Goal: Find specific page/section: Find specific page/section

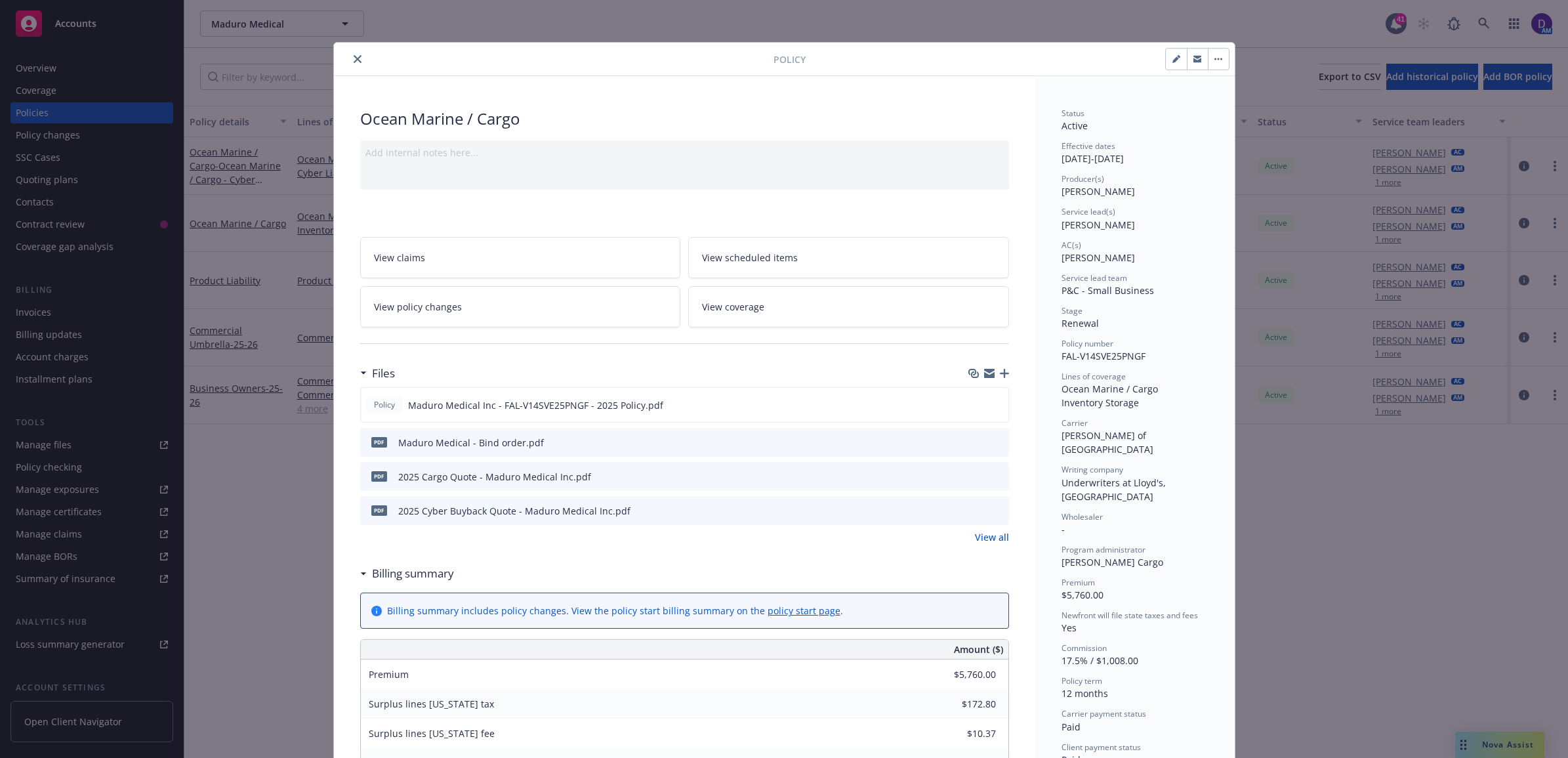
click at [350, 54] on button "close" at bounding box center [358, 59] width 16 height 16
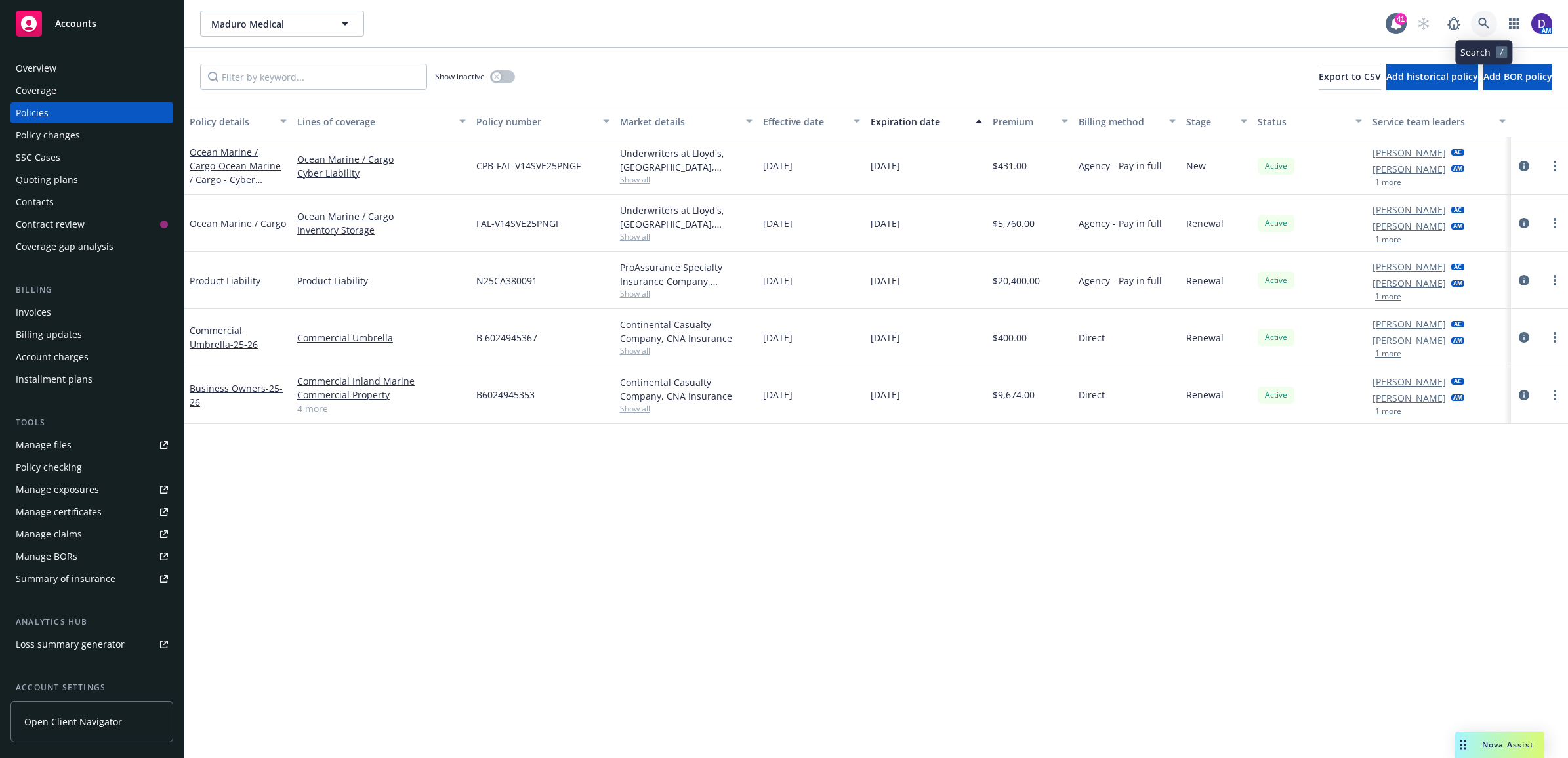
click at [1480, 28] on icon at bounding box center [1483, 23] width 12 height 12
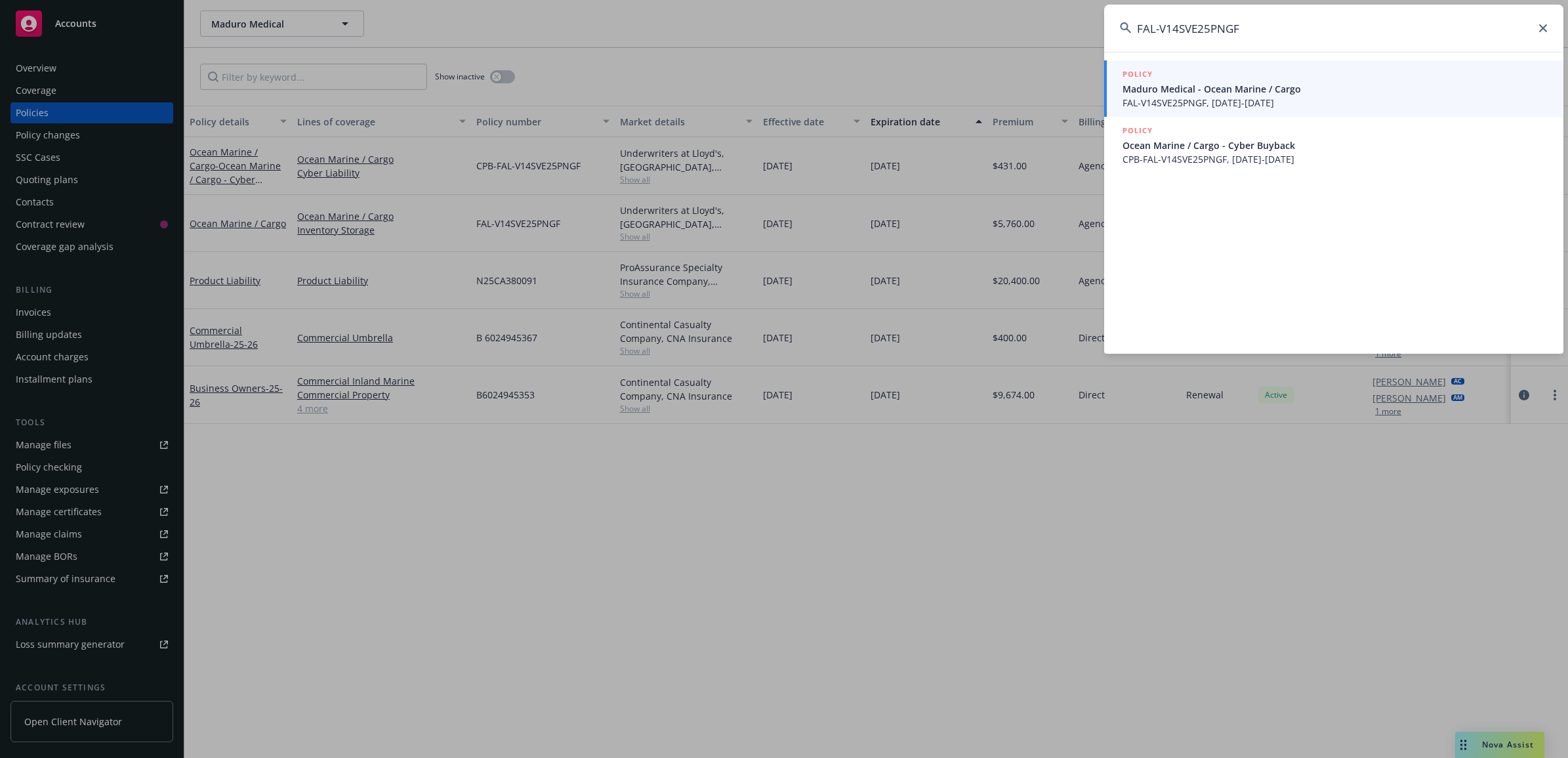
type input "FAL-V14SVE25PNGF"
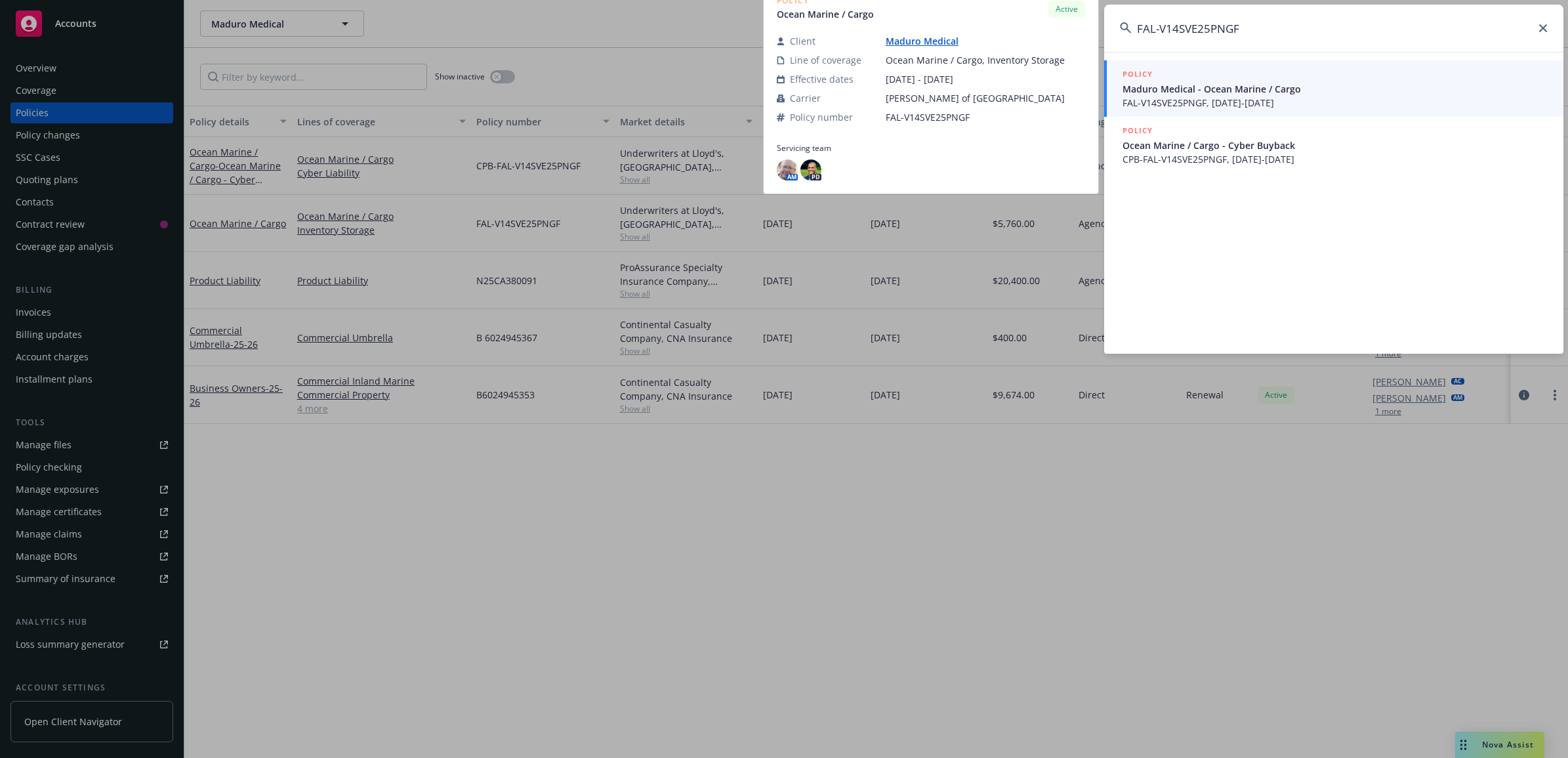
click at [1174, 96] on span "FAL-V14SVE25PNGF, [DATE]-[DATE]" at bounding box center [1335, 102] width 425 height 14
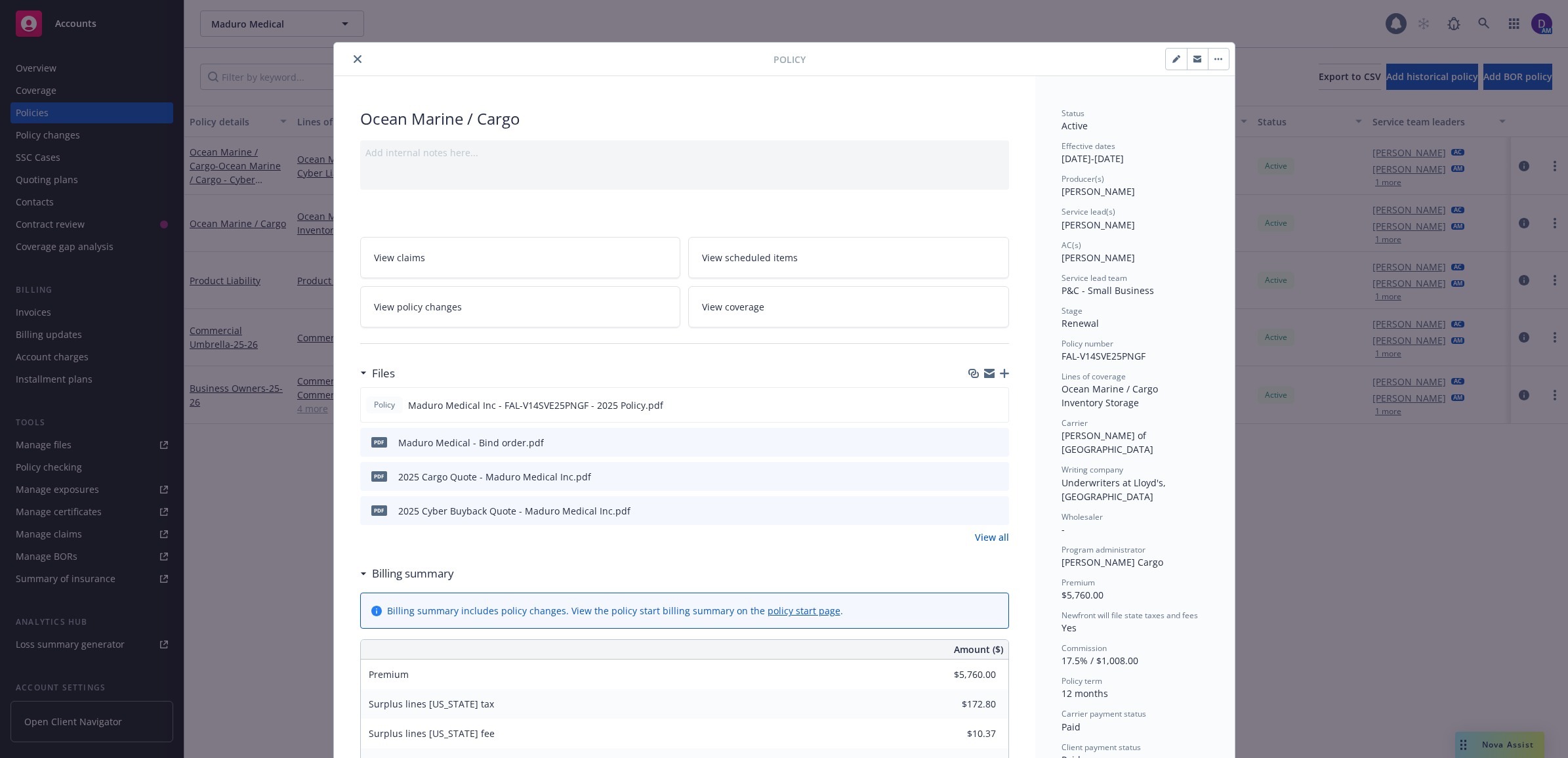
scroll to position [39, 0]
